Goal: Transaction & Acquisition: Purchase product/service

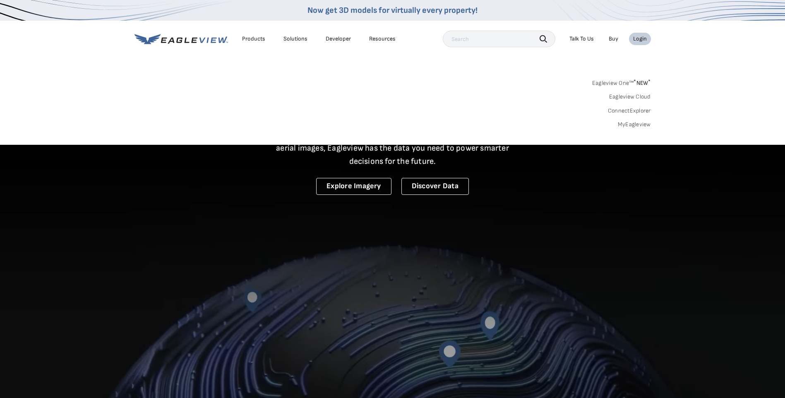
click at [641, 42] on div "Login" at bounding box center [640, 38] width 14 height 7
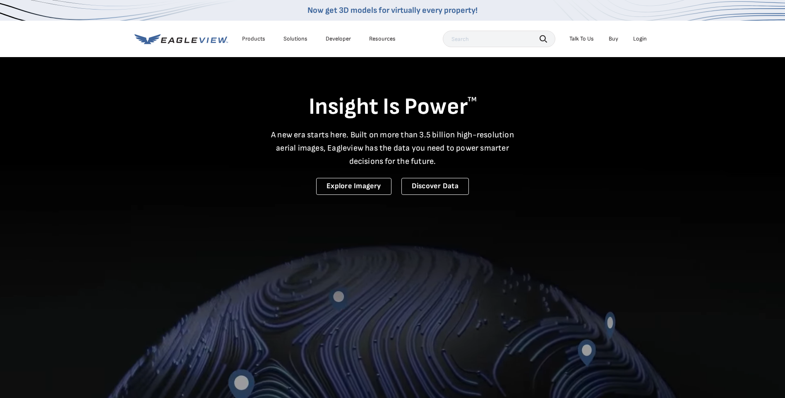
click at [641, 39] on div "Login" at bounding box center [640, 38] width 14 height 7
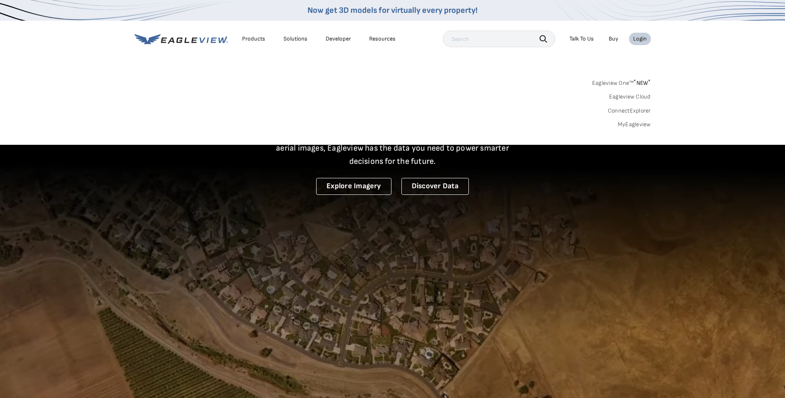
click at [630, 124] on link "MyEagleview" at bounding box center [634, 124] width 33 height 7
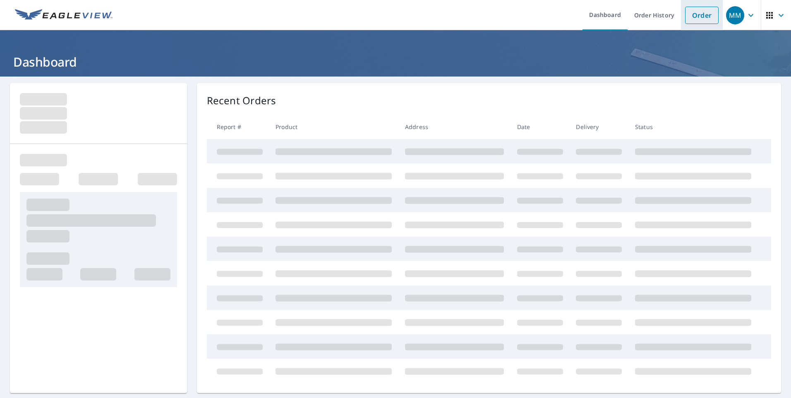
click at [687, 15] on link "Order" at bounding box center [702, 15] width 34 height 17
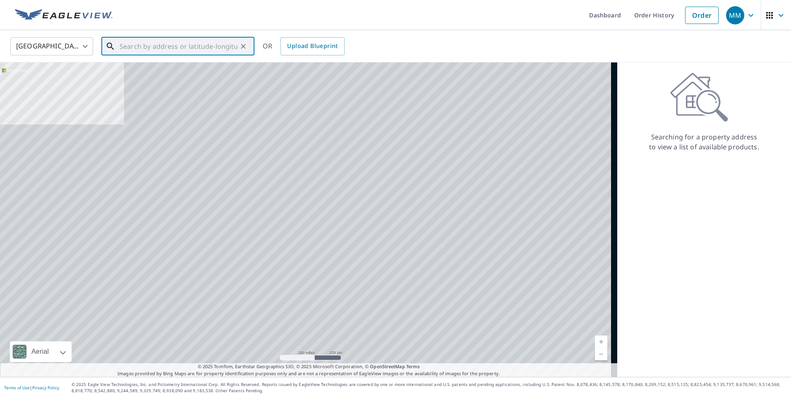
click at [162, 46] on input "text" at bounding box center [179, 46] width 118 height 23
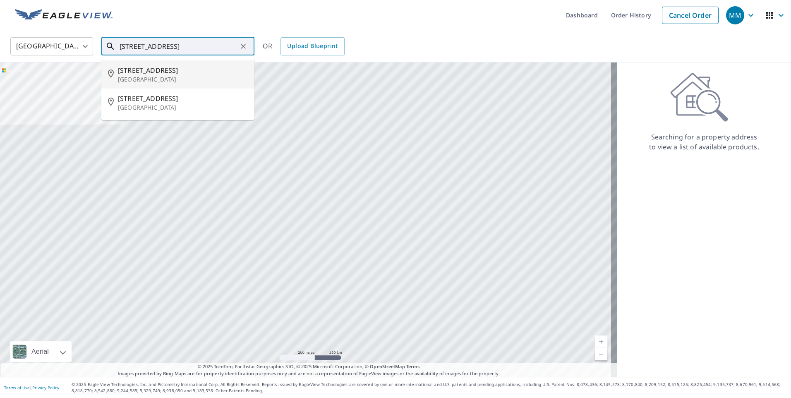
click at [150, 72] on span "[STREET_ADDRESS]" at bounding box center [183, 70] width 130 height 10
type input "[STREET_ADDRESS]"
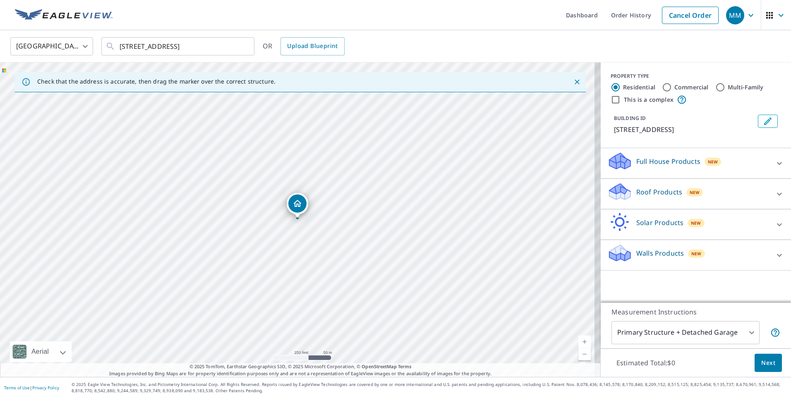
click at [309, 231] on div "[STREET_ADDRESS]" at bounding box center [300, 219] width 601 height 315
click at [579, 340] on link "Current Level 17, Zoom In" at bounding box center [585, 342] width 12 height 12
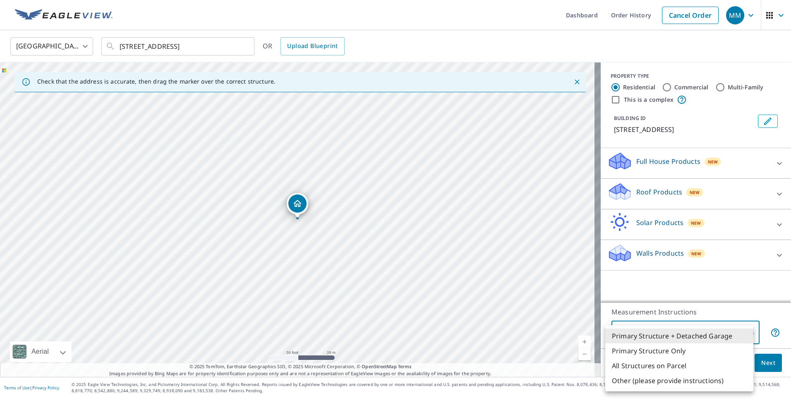
click at [748, 330] on body "MM MM Dashboard Order History Cancel Order MM [GEOGRAPHIC_DATA] [GEOGRAPHIC_DAT…" at bounding box center [395, 199] width 791 height 398
click at [662, 334] on li "Primary Structure + Detached Garage" at bounding box center [679, 336] width 148 height 15
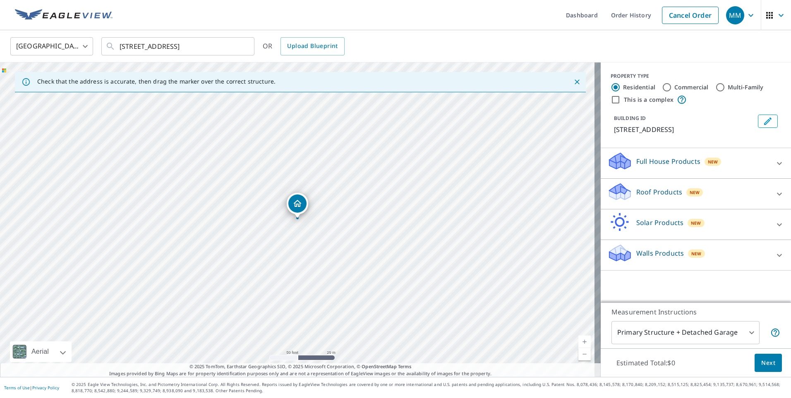
click at [651, 197] on p "Roof Products" at bounding box center [659, 192] width 46 height 10
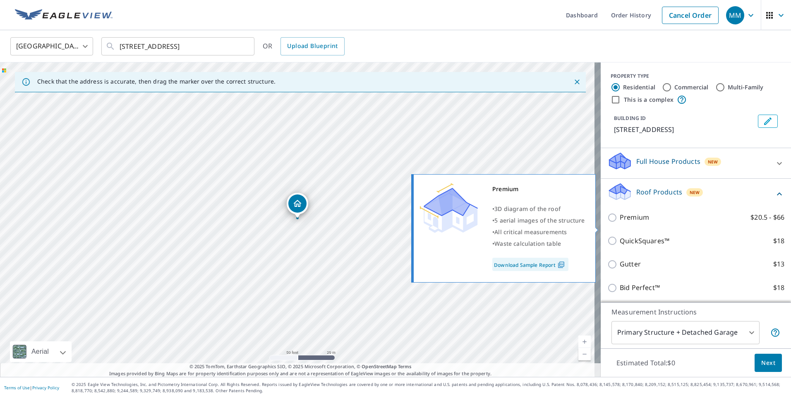
click at [608, 223] on input "Premium $20.5 - $66" at bounding box center [614, 218] width 12 height 10
checkbox input "true"
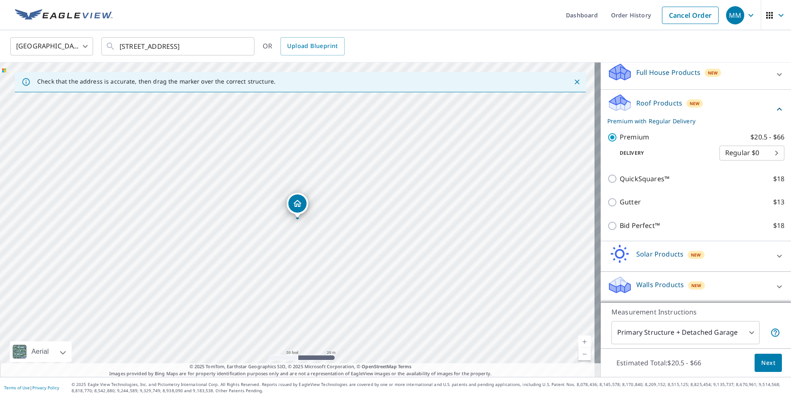
scroll to position [99, 0]
click at [761, 363] on span "Next" at bounding box center [768, 363] width 14 height 10
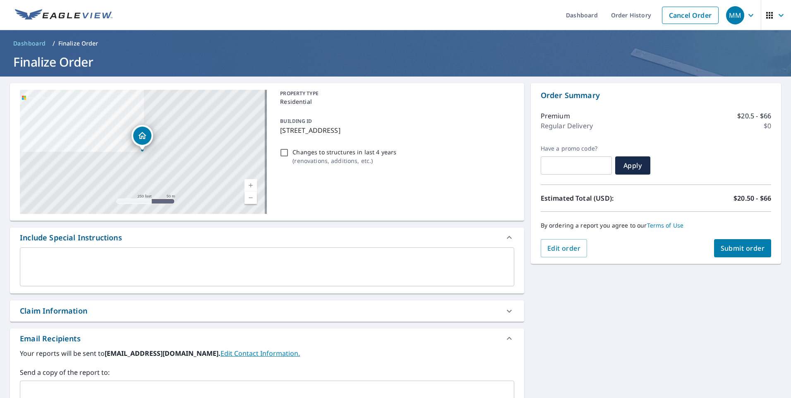
click at [58, 255] on textarea at bounding box center [267, 267] width 483 height 24
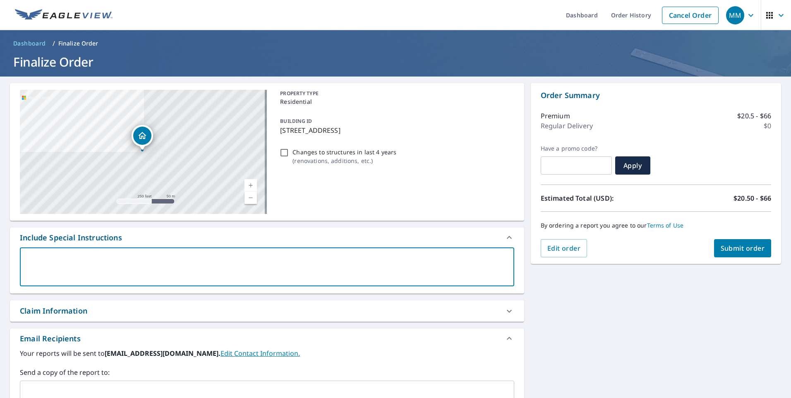
type textarea "A"
type textarea "x"
type textarea "Al"
type textarea "x"
type textarea "All"
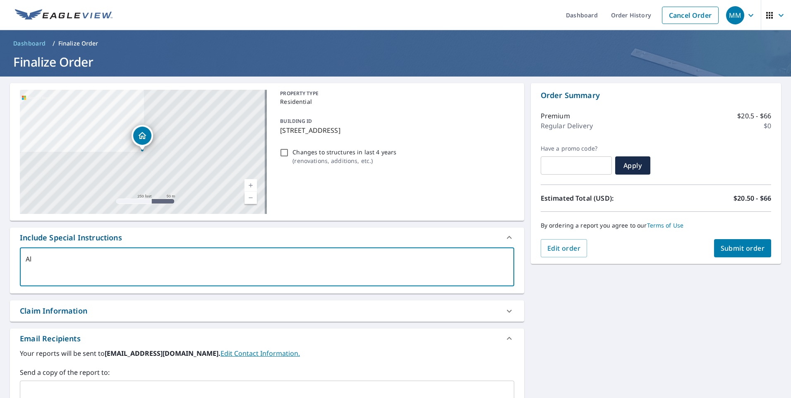
type textarea "x"
type textarea "All"
type textarea "x"
type textarea "All b"
type textarea "x"
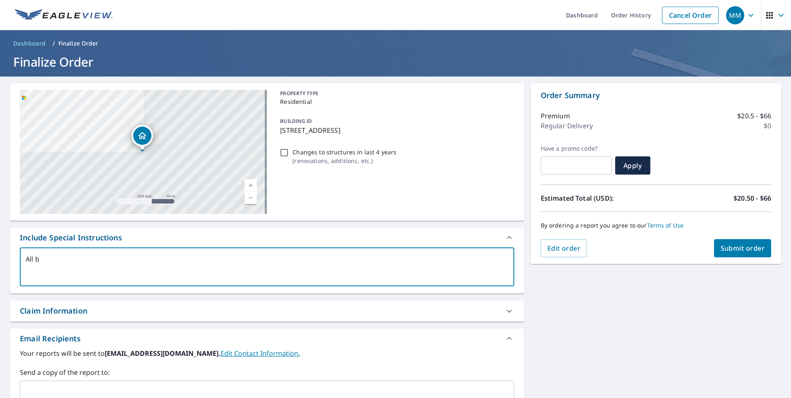
type textarea "All bu"
type textarea "x"
type textarea "All [PERSON_NAME]"
type textarea "x"
type textarea "All buil"
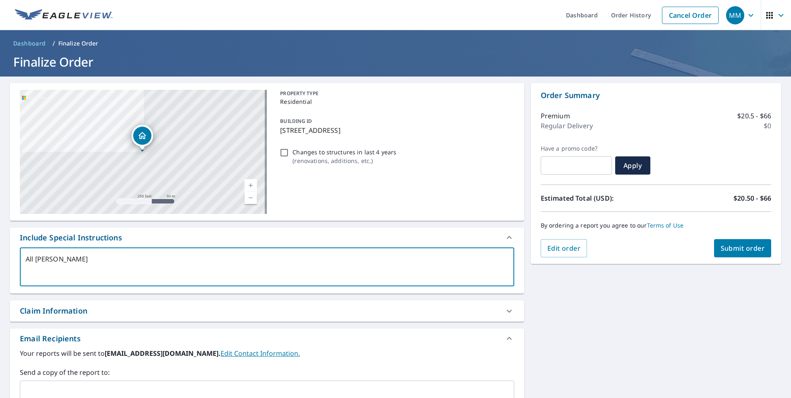
type textarea "x"
type textarea "All build"
type textarea "x"
type textarea "All buildi"
type textarea "x"
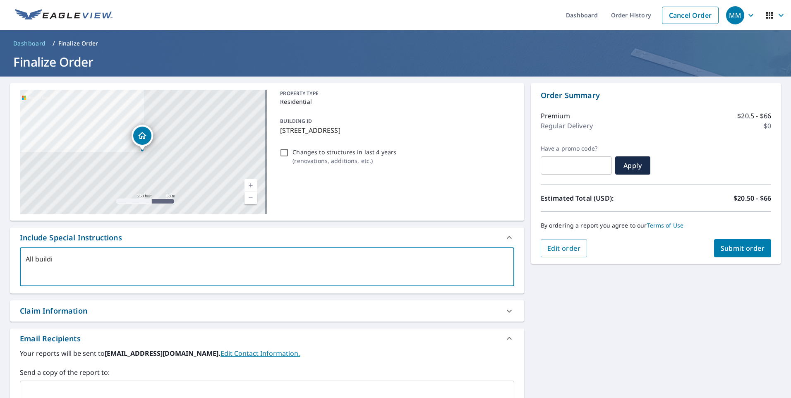
type textarea "All buildin"
type textarea "x"
type textarea "All building"
type textarea "x"
type textarea "All buildings"
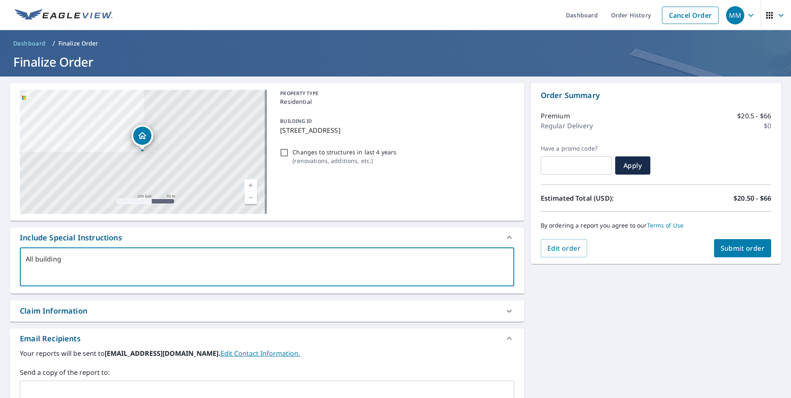
type textarea "x"
type textarea "All buildings"
type textarea "x"
type textarea "All buildings n"
type textarea "x"
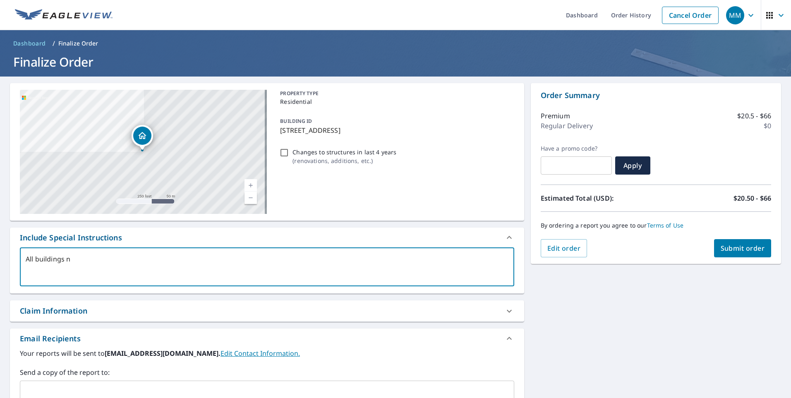
type textarea "All buildings n"
type textarea "x"
type textarea "All buildings n t"
type textarea "x"
type textarea "All buildings n th"
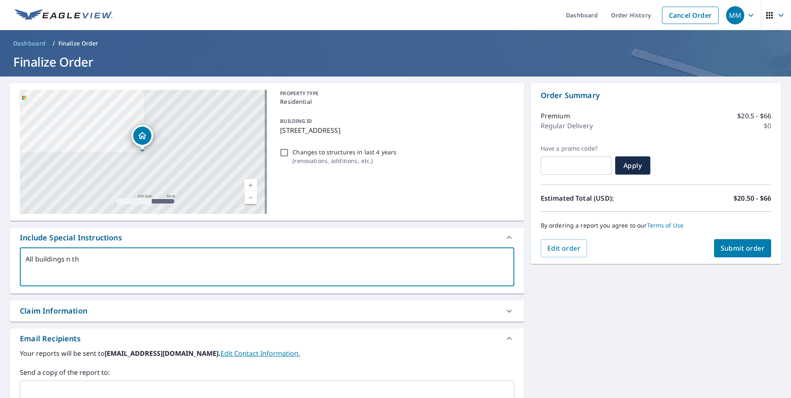
type textarea "x"
type textarea "All buildings n the"
type textarea "x"
type textarea "All buildings n the"
type textarea "x"
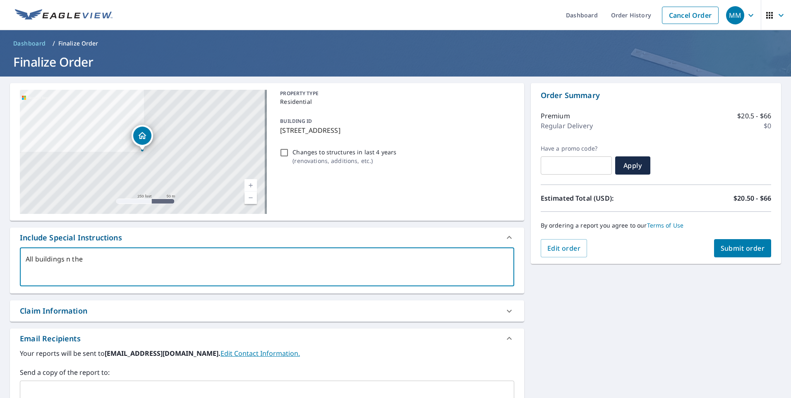
type textarea "All buildings n the p"
type textarea "x"
type textarea "All buildings n the pr"
type textarea "x"
type textarea "All buildings n the pro"
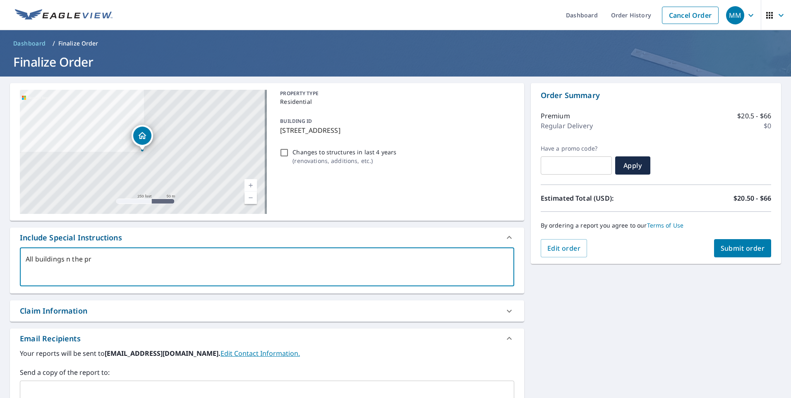
type textarea "x"
type textarea "All buildings n the prop"
type textarea "x"
type textarea "All buildings n the prope"
type textarea "x"
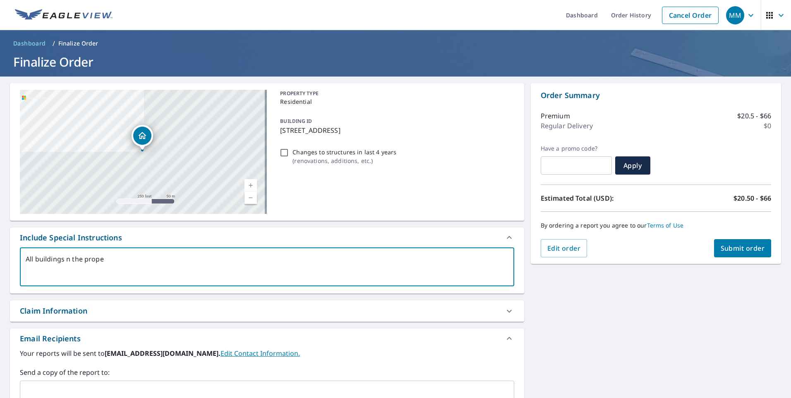
type textarea "All buildings n the proper"
type textarea "x"
type textarea "All buildings n the propert"
type textarea "x"
type textarea "All buildings n the property"
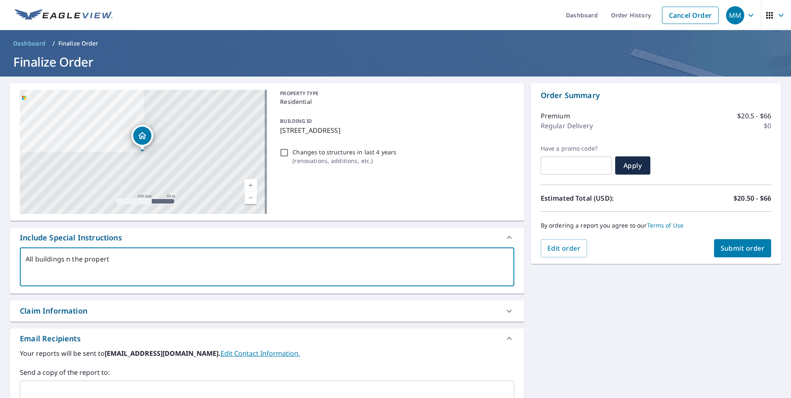
type textarea "x"
type textarea "All buildings n the property"
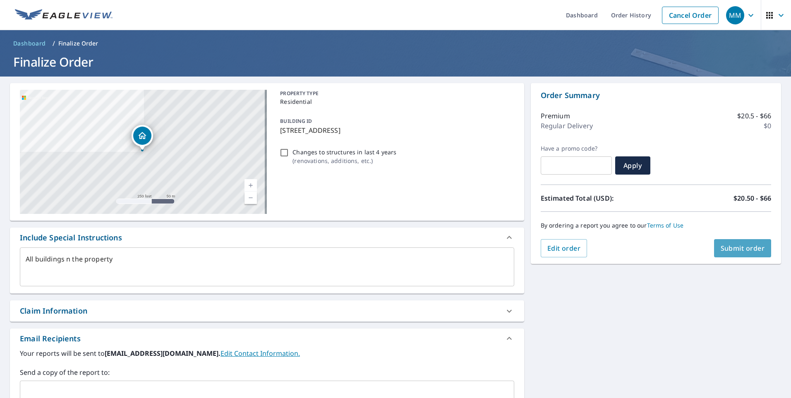
click at [731, 248] on span "Submit order" at bounding box center [743, 248] width 44 height 9
type textarea "x"
